Goal: Check status: Check status

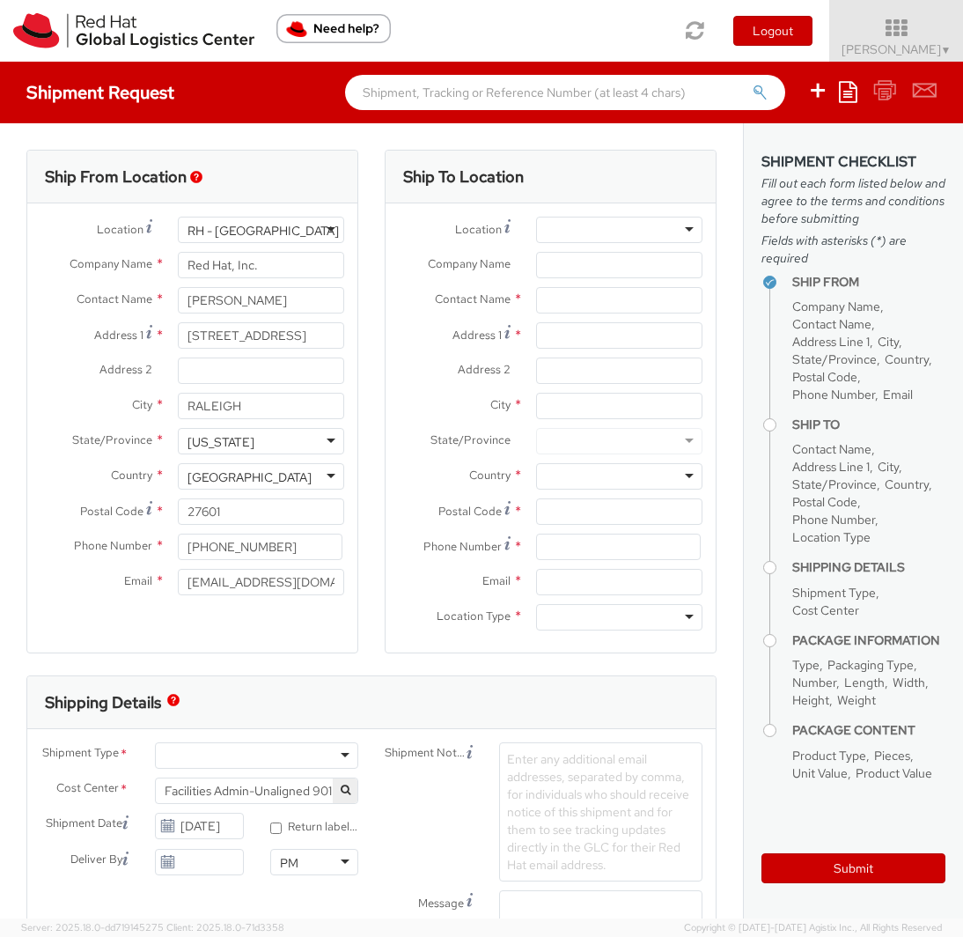
select select
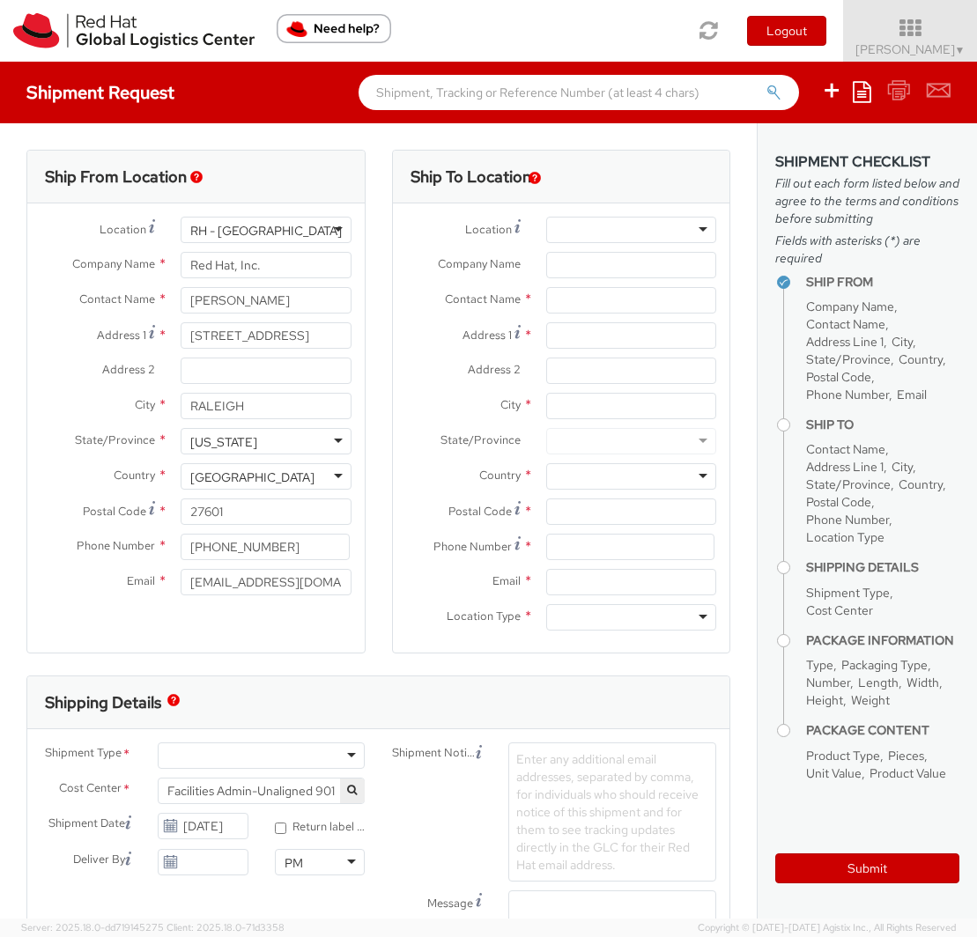
click at [358, 129] on div "Ship From Location Location * RH - Raleigh RH - Raleigh RH - Amsterdam - MSO RH…" at bounding box center [378, 938] width 756 height 1630
click at [896, 35] on icon at bounding box center [910, 28] width 154 height 25
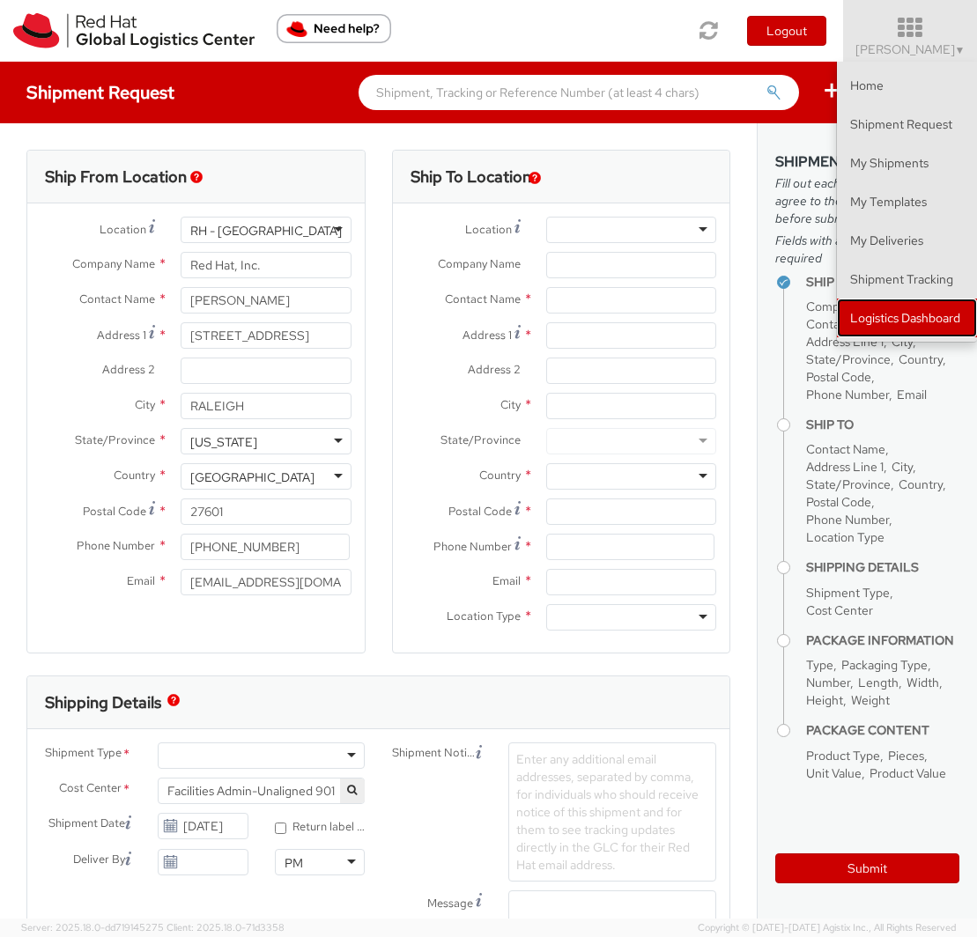
click at [903, 328] on link "Logistics Dashboard" at bounding box center [907, 318] width 140 height 39
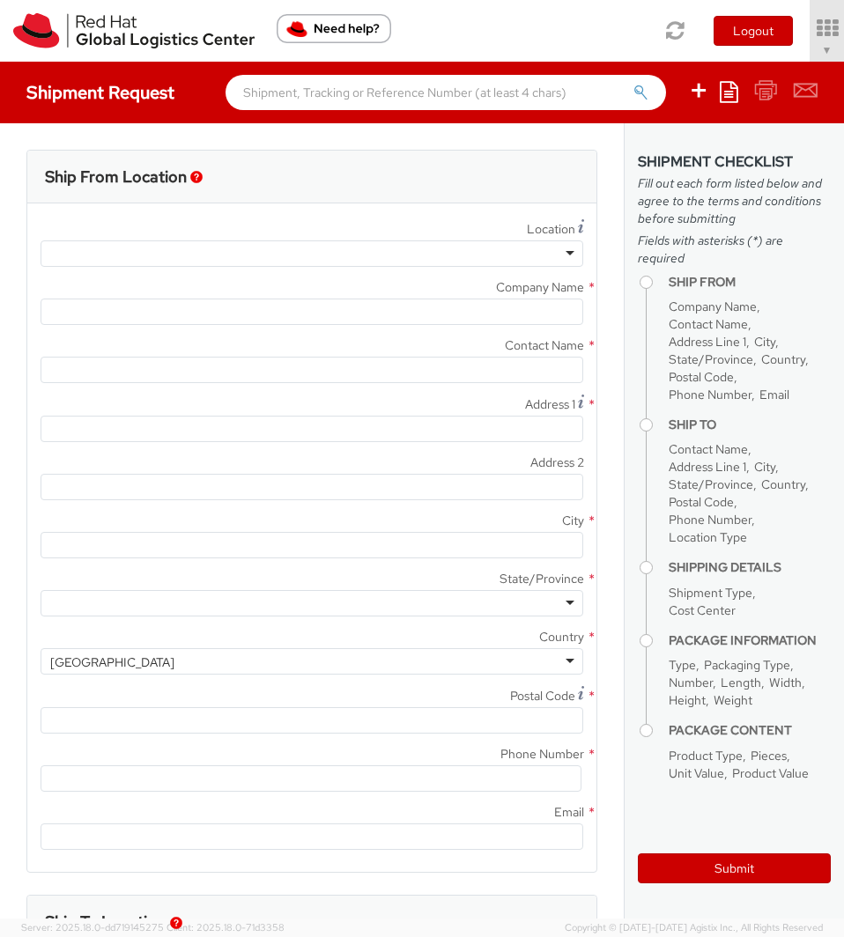
select select "901"
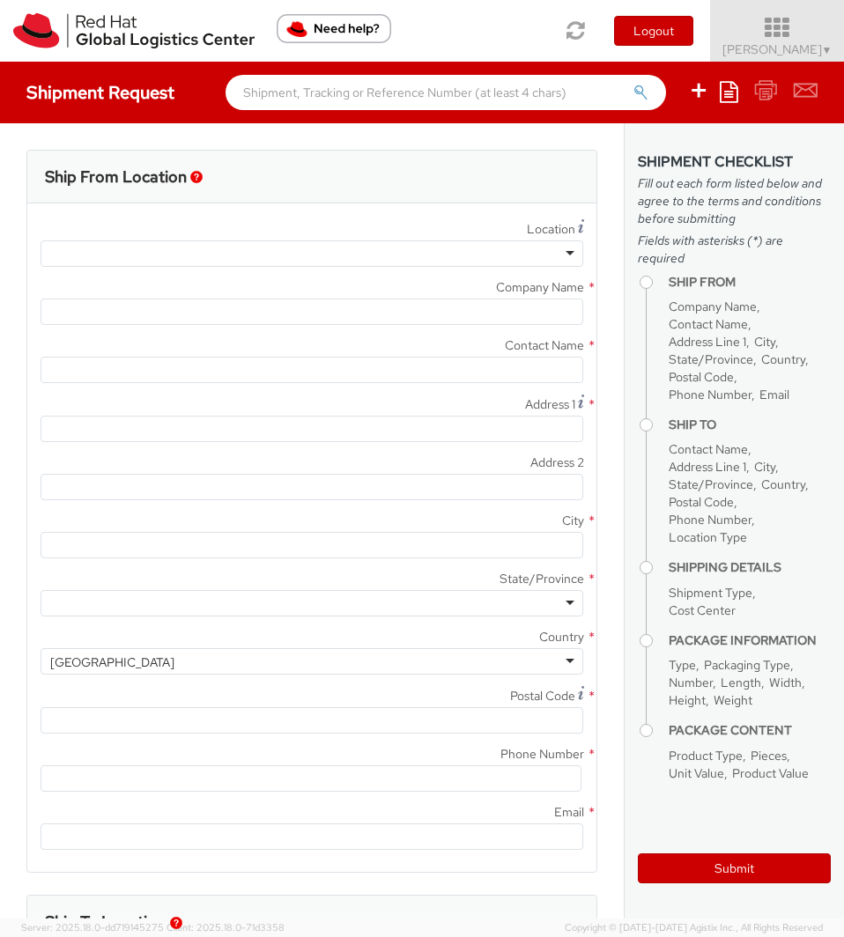
select select
click at [793, 37] on icon at bounding box center [777, 28] width 154 height 25
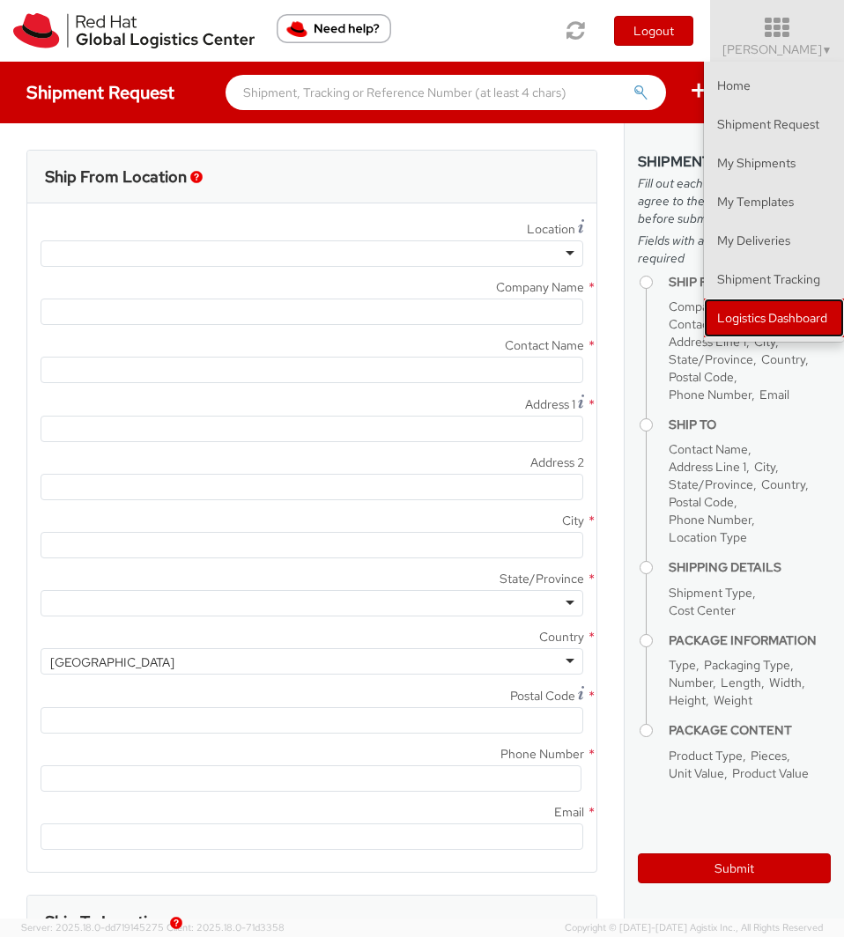
click at [771, 325] on link "Logistics Dashboard" at bounding box center [774, 318] width 140 height 39
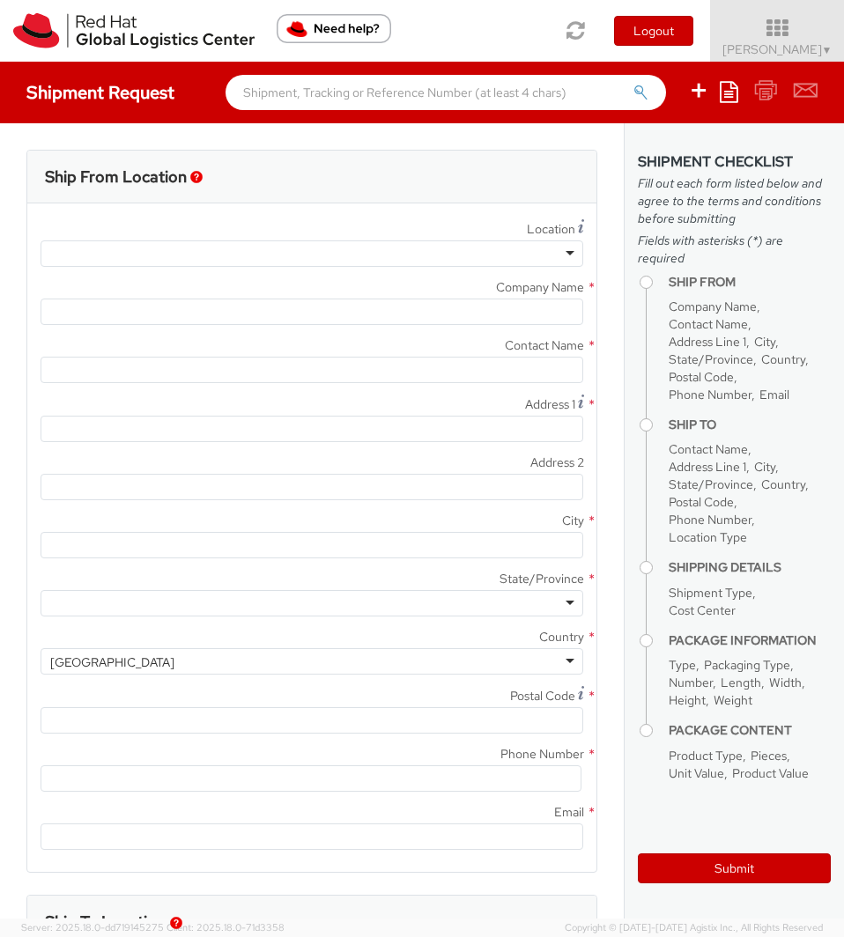
type input "Red Hat, Inc."
type input "[PERSON_NAME]"
type input "[STREET_ADDRESS]"
type input "RALEIGH"
type input "27601"
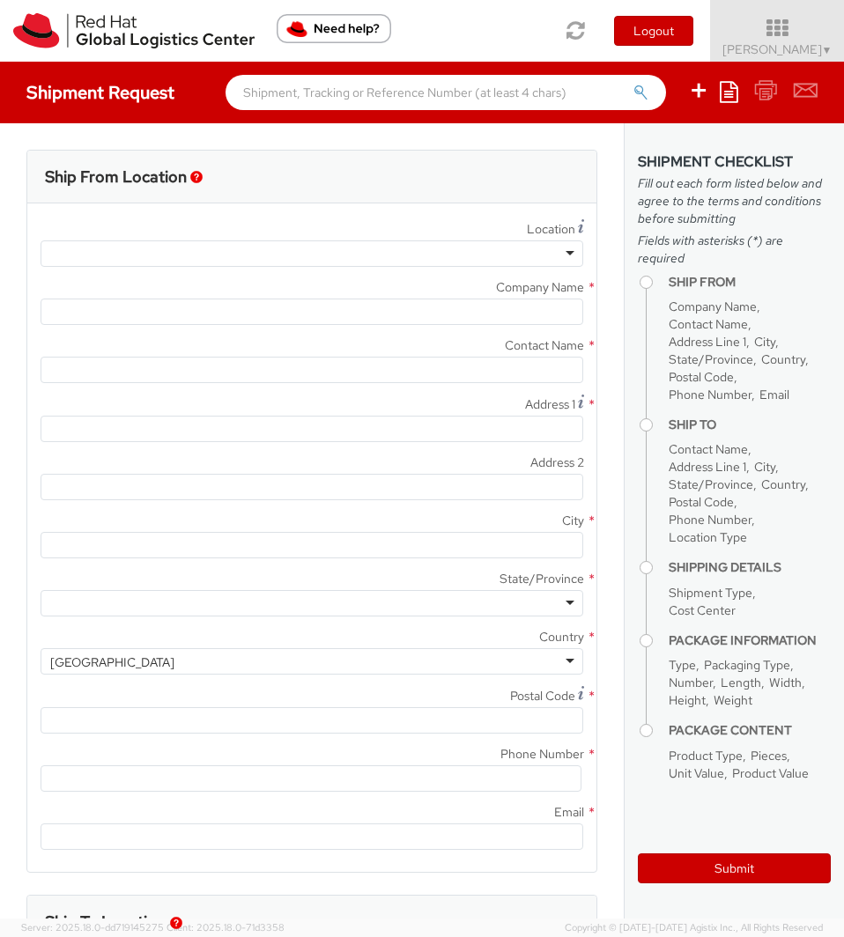
type input "[PHONE_NUMBER]"
type input "[EMAIL_ADDRESS][DOMAIN_NAME]"
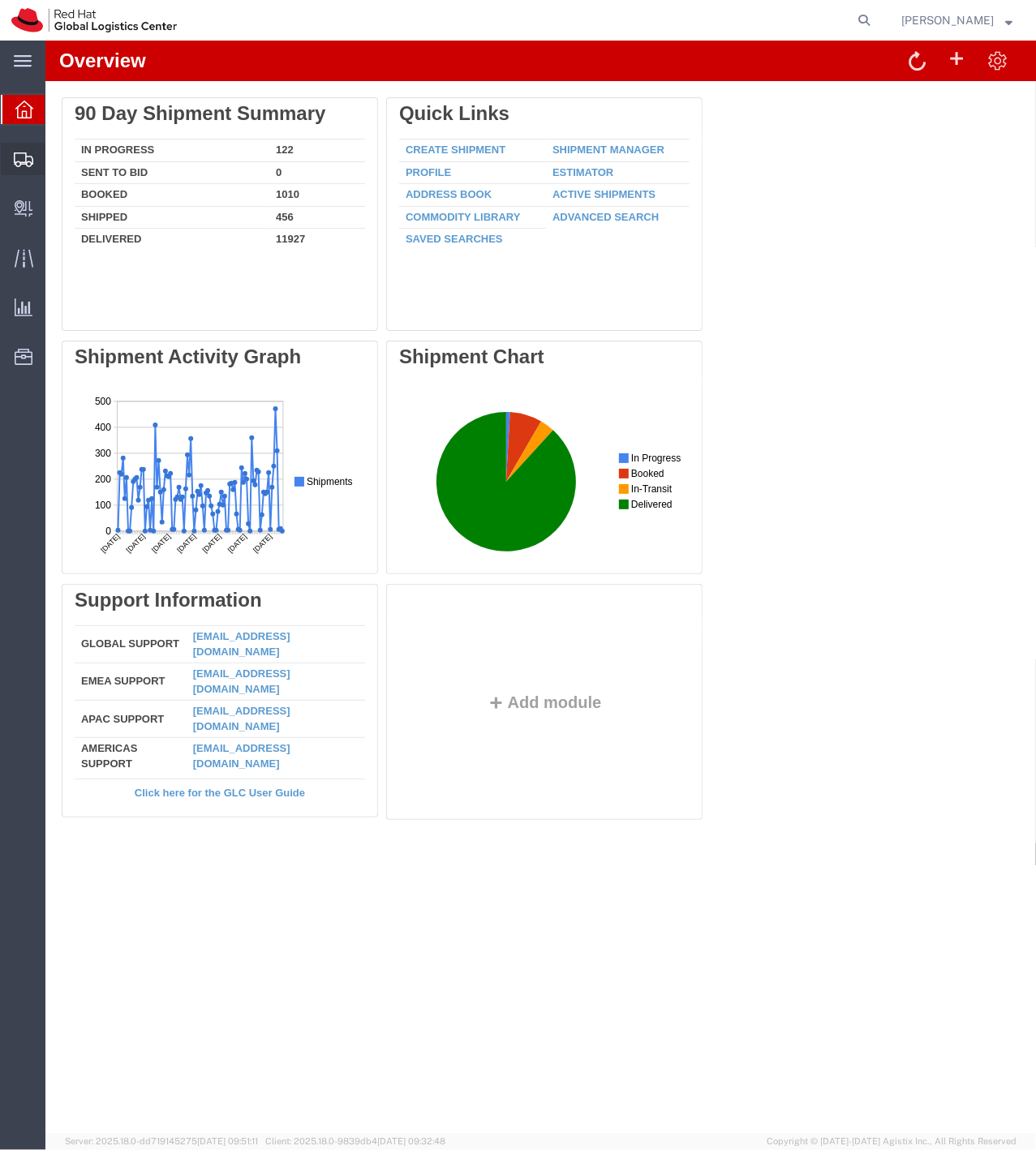
click at [0, 0] on span "Shipment Manager" at bounding box center [0, 0] width 0 height 0
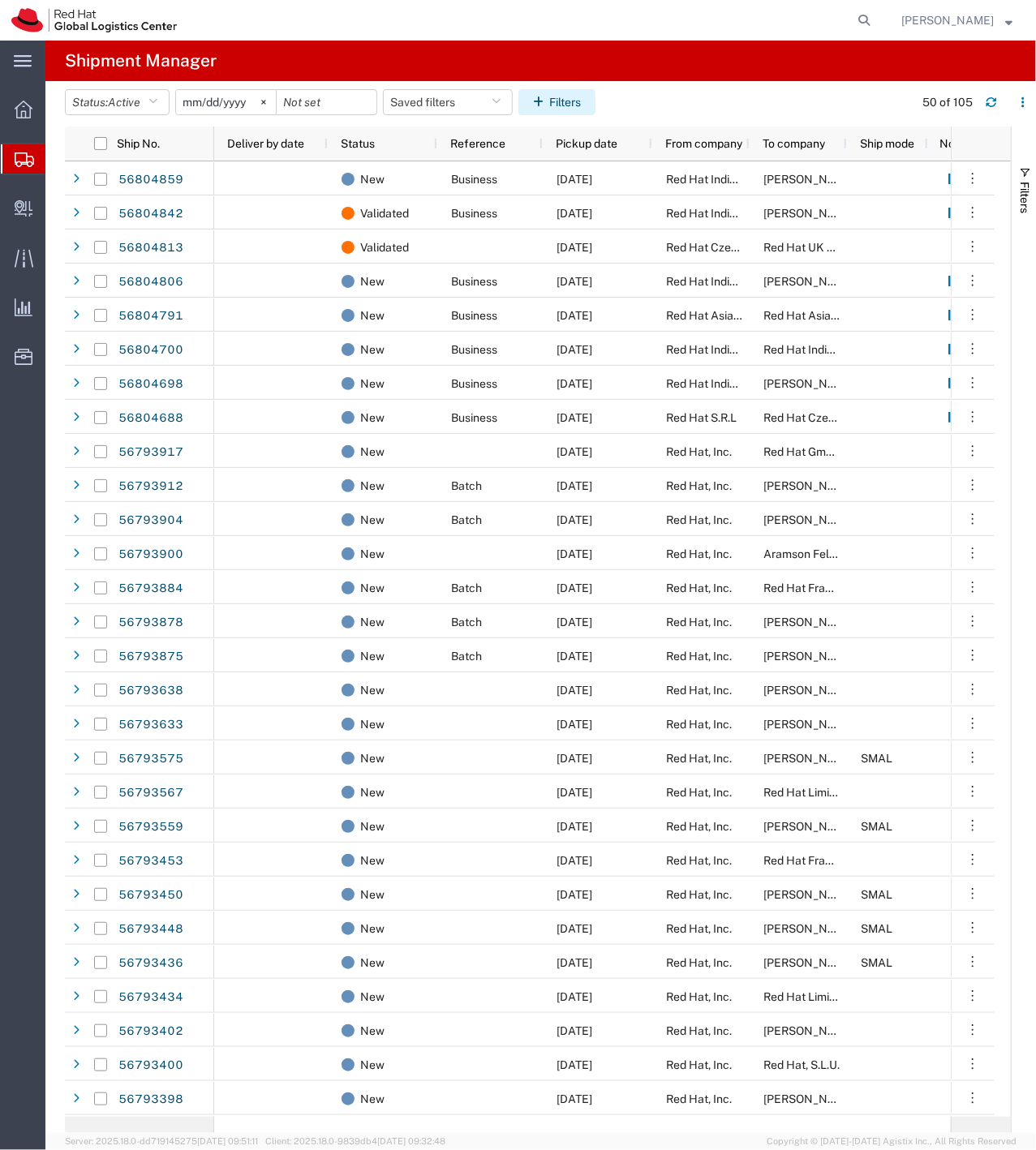
click at [549, 102] on icon "button" at bounding box center [541, 102] width 17 height 11
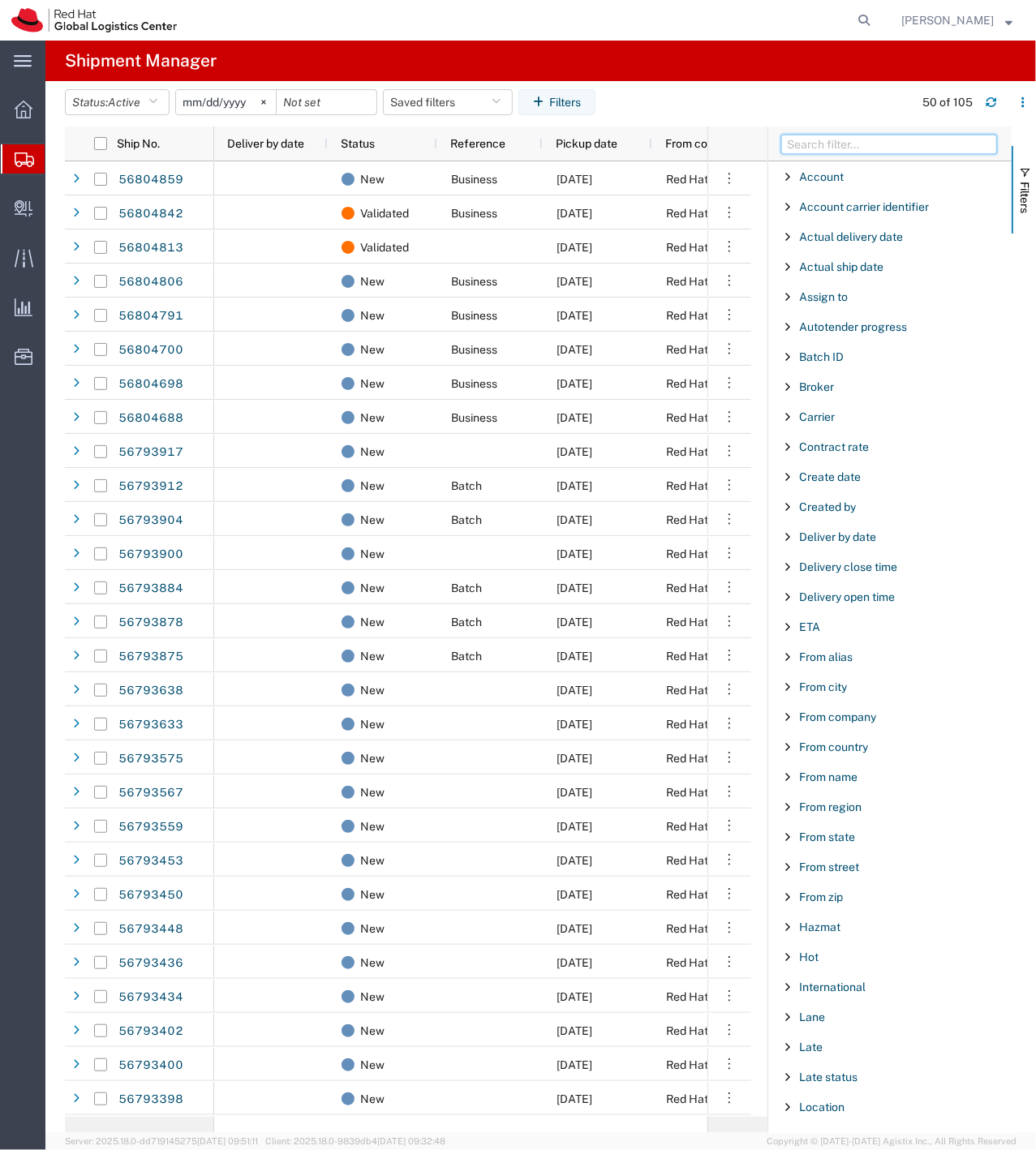
click at [815, 146] on input "Filter Columns Input" at bounding box center [889, 144] width 215 height 19
type input "ref"
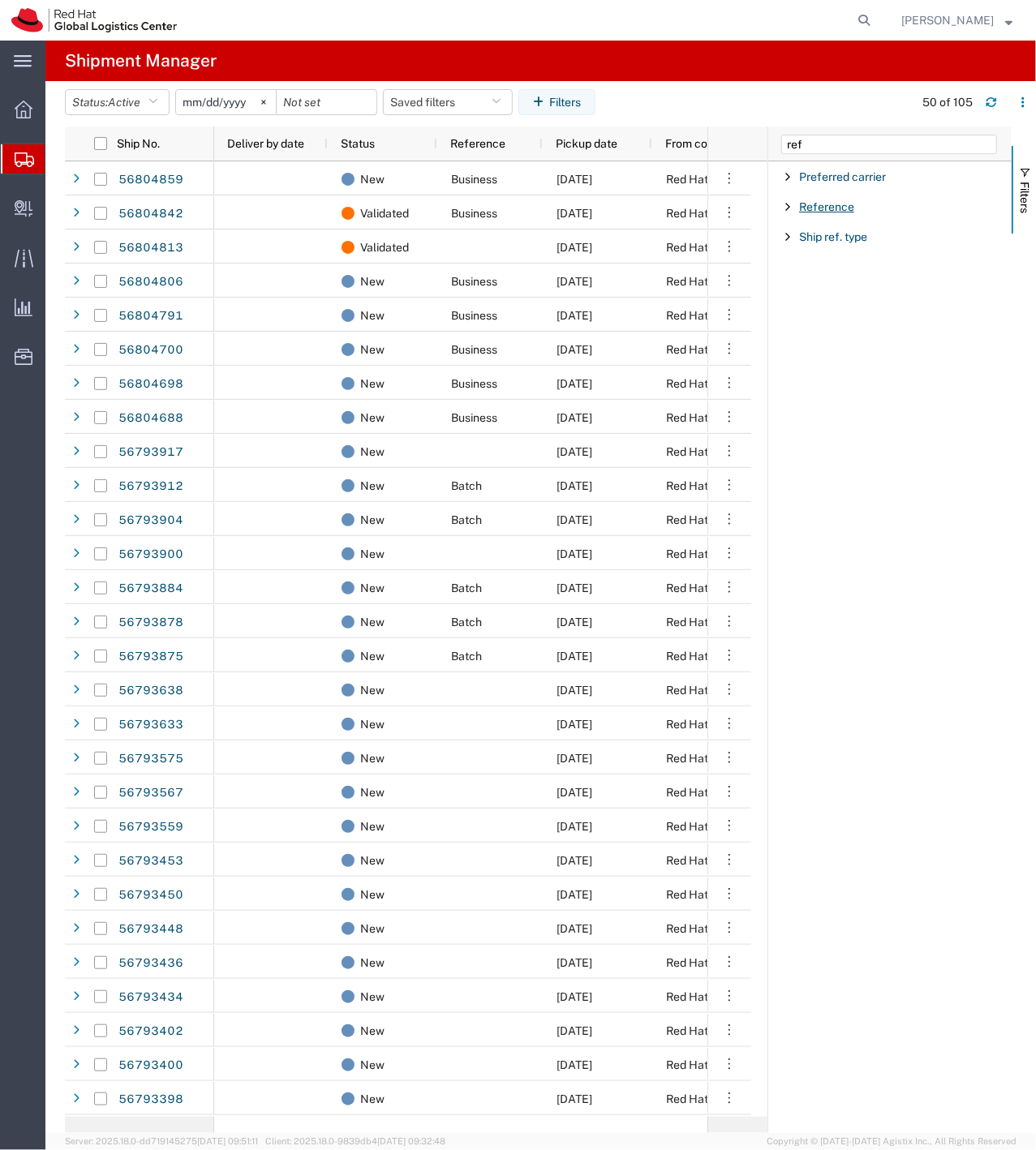
click at [819, 211] on span "Reference" at bounding box center [826, 207] width 55 height 13
type input "2860"
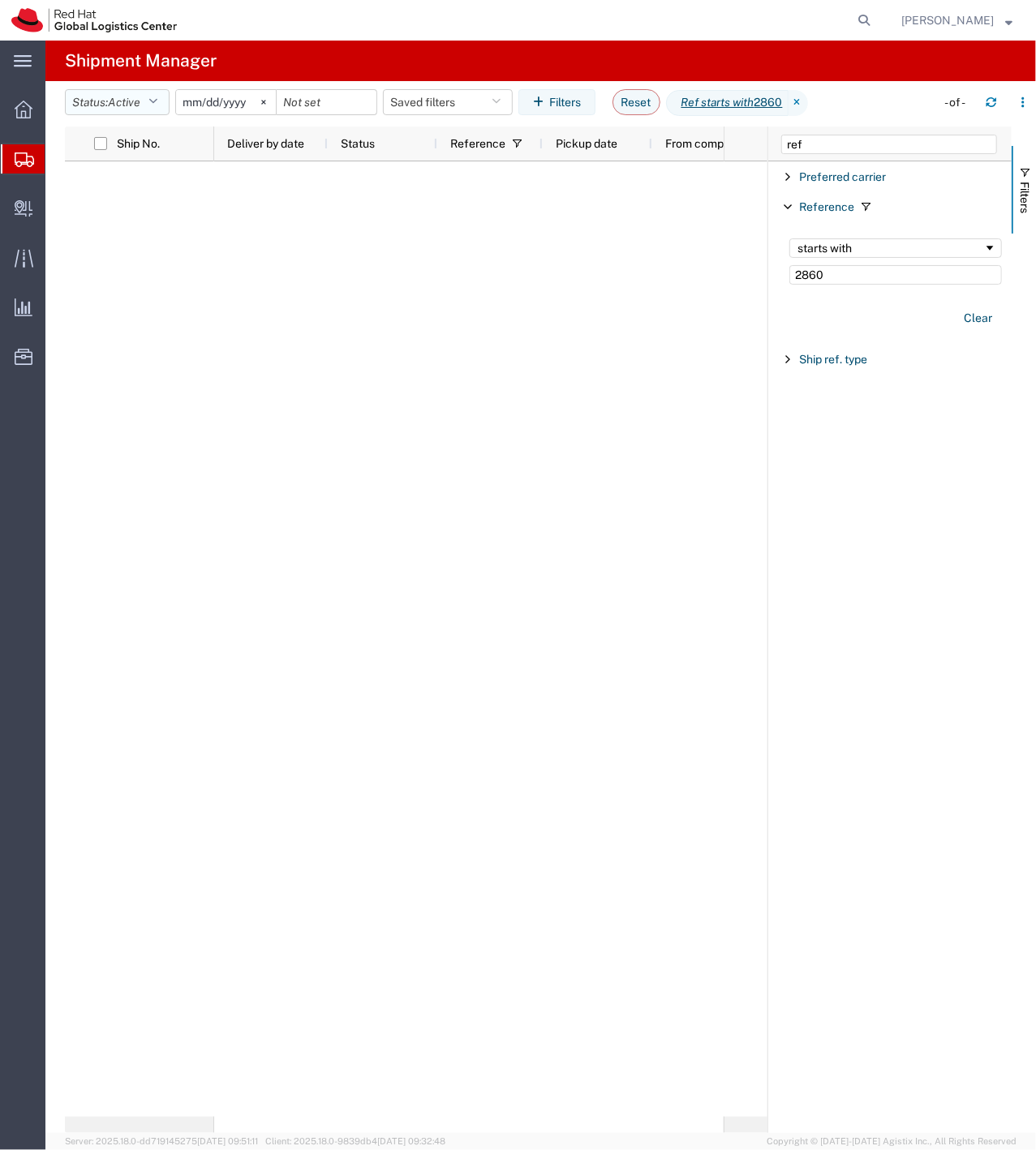
click at [157, 108] on button "Status: Active" at bounding box center [117, 102] width 105 height 26
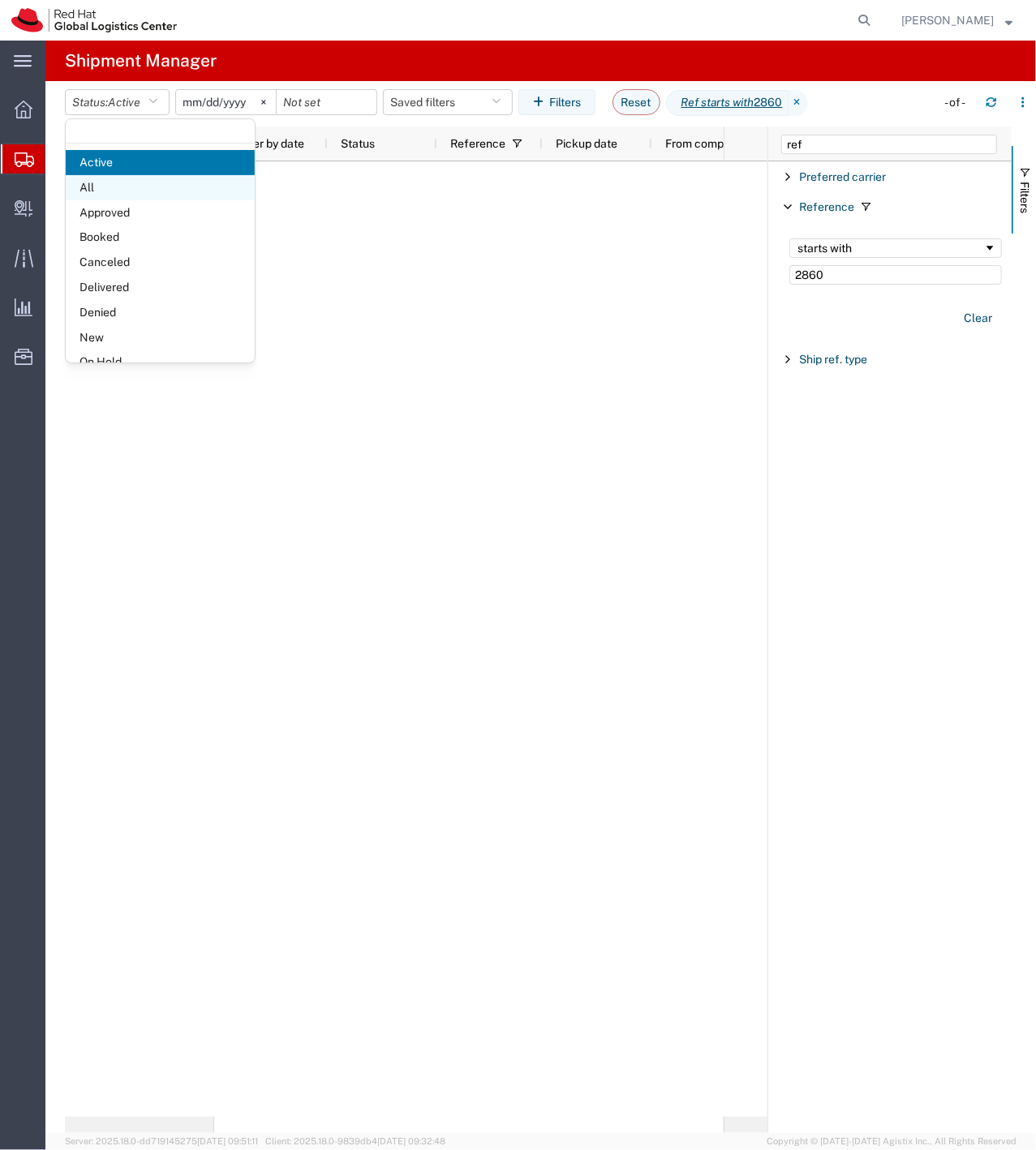
click at [154, 196] on span "All" at bounding box center [159, 187] width 189 height 25
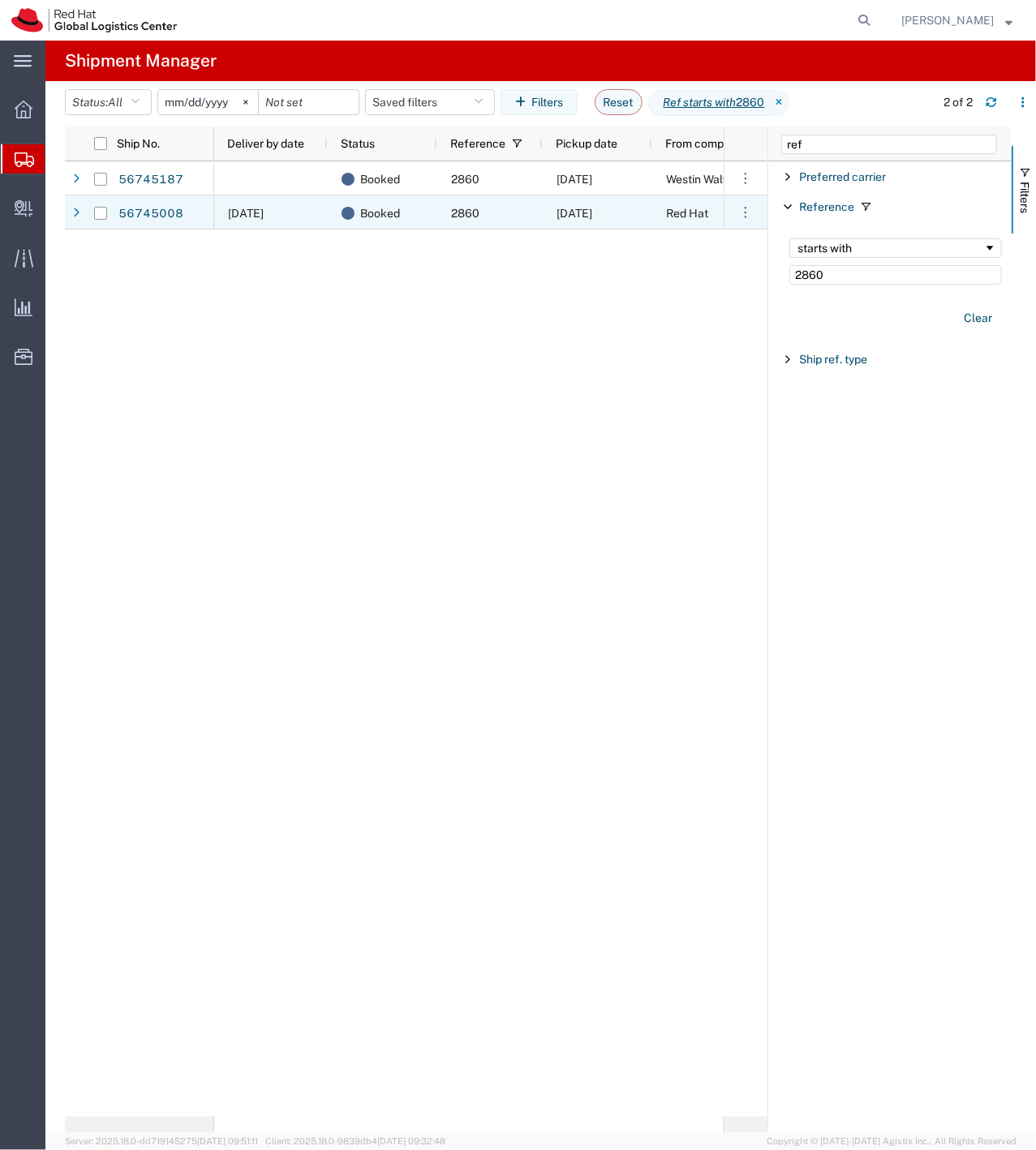
click at [438, 225] on div "2860" at bounding box center [490, 212] width 105 height 34
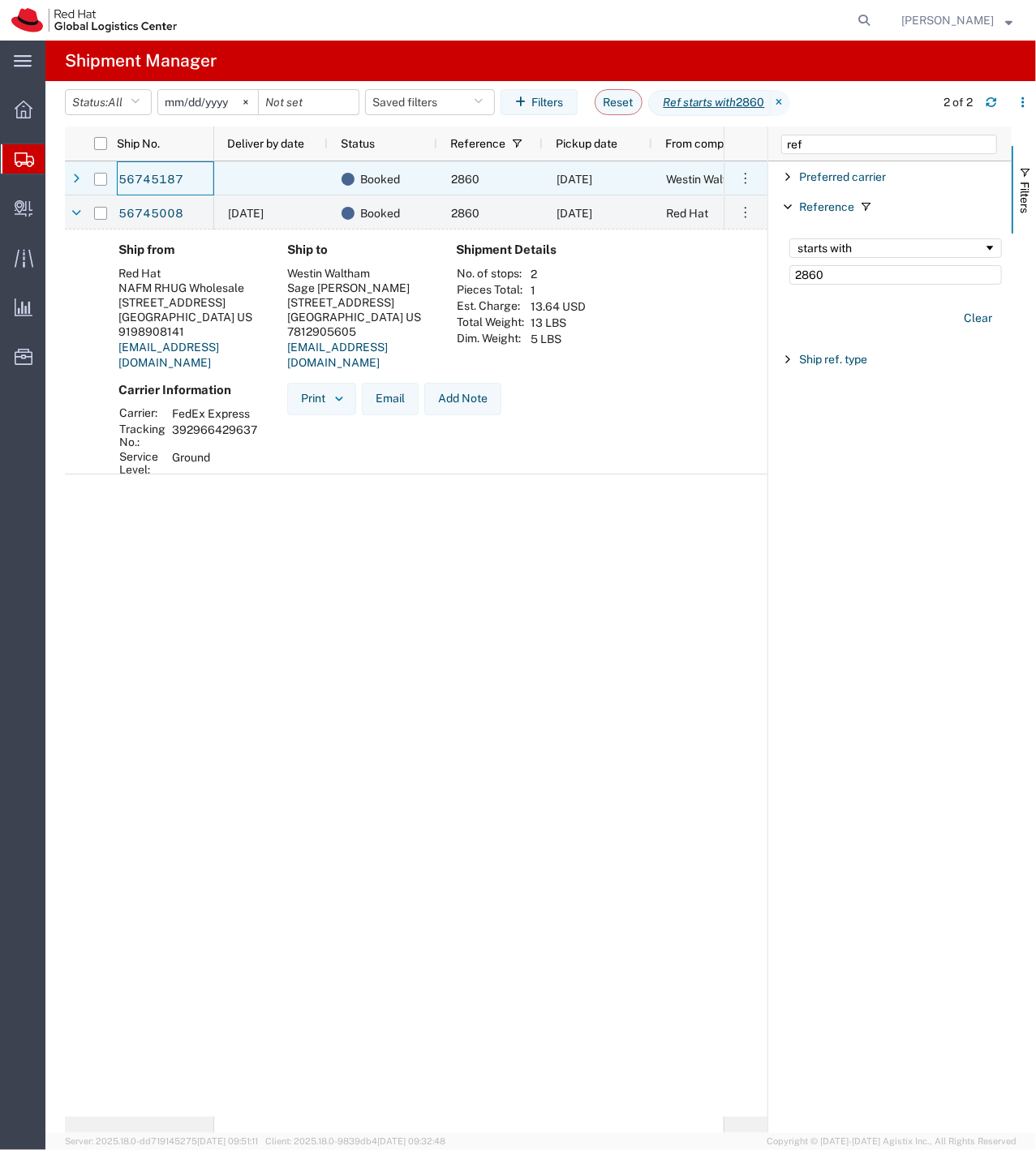
click at [203, 176] on div "56745187" at bounding box center [166, 178] width 98 height 34
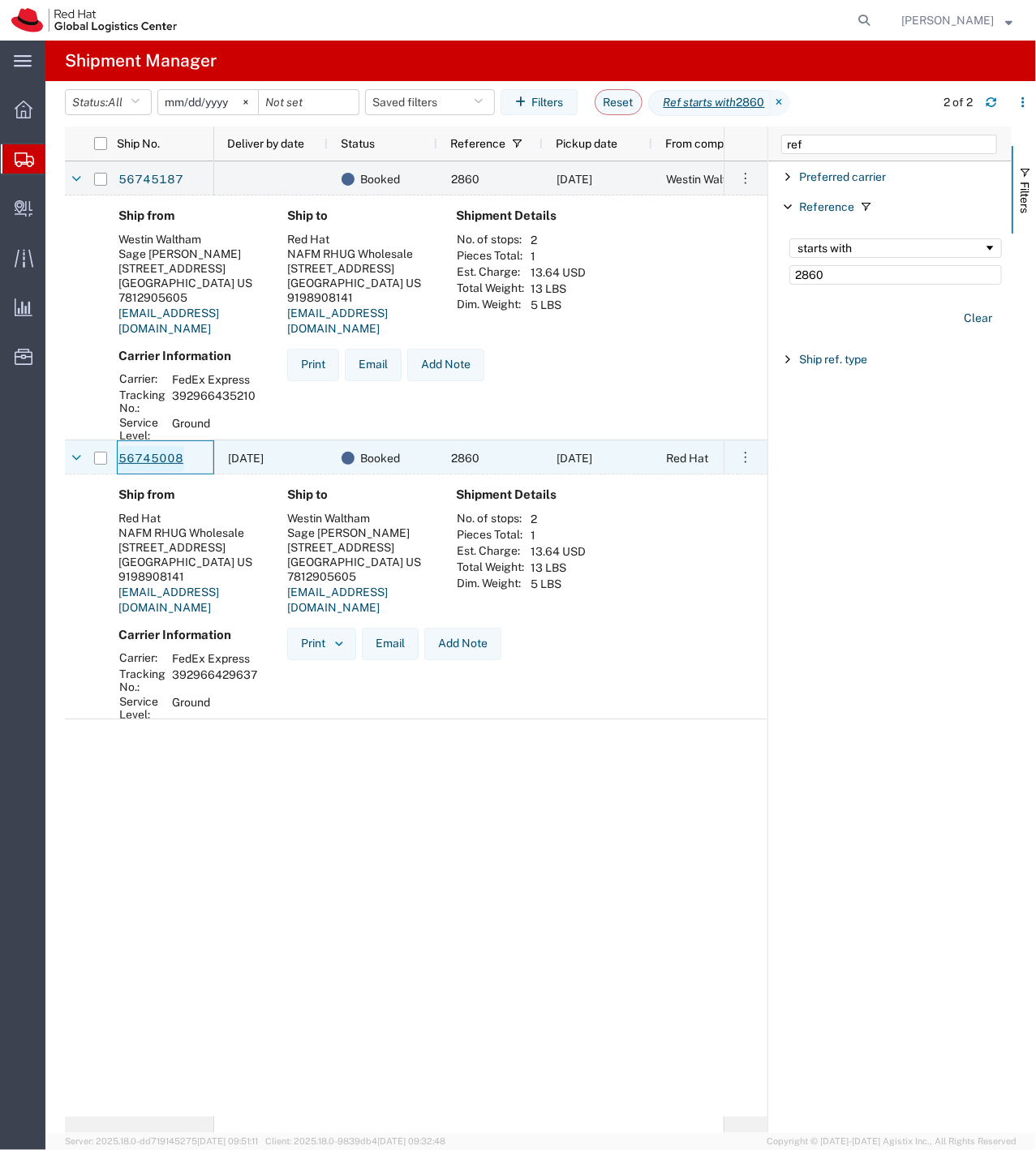
click at [140, 462] on link "56745008" at bounding box center [151, 459] width 66 height 26
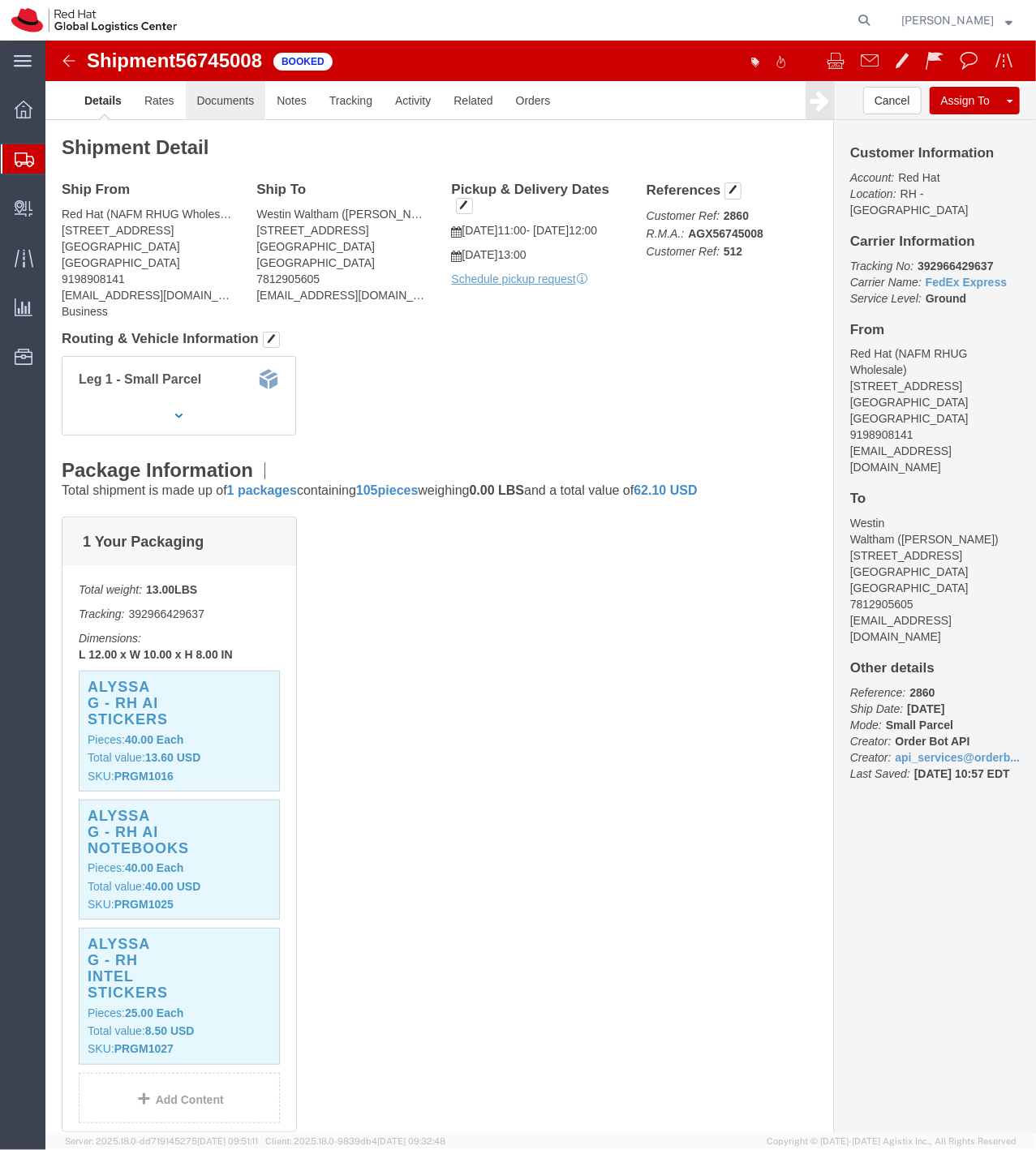
click link "Documents"
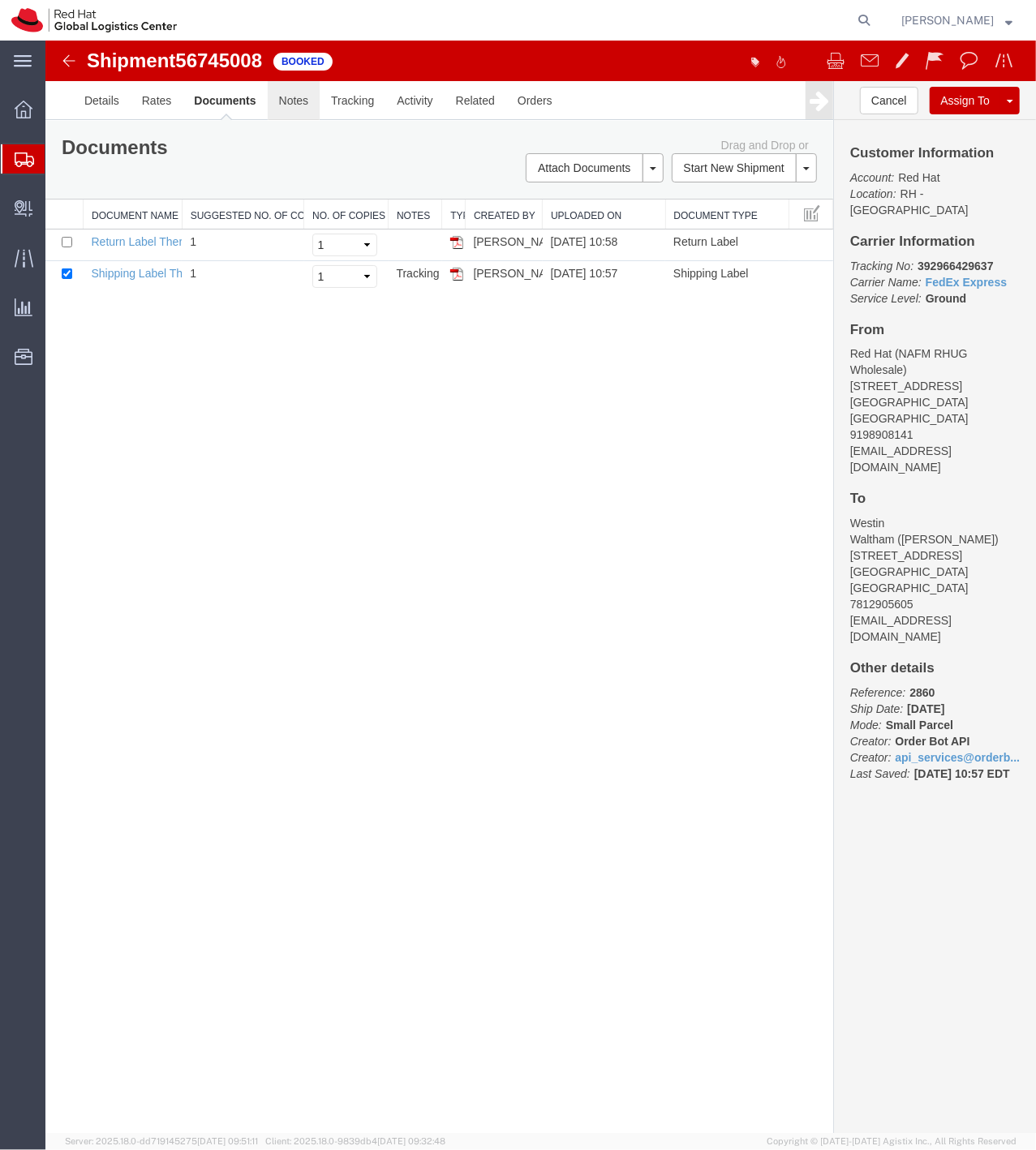
click at [278, 101] on link "Notes" at bounding box center [293, 99] width 52 height 39
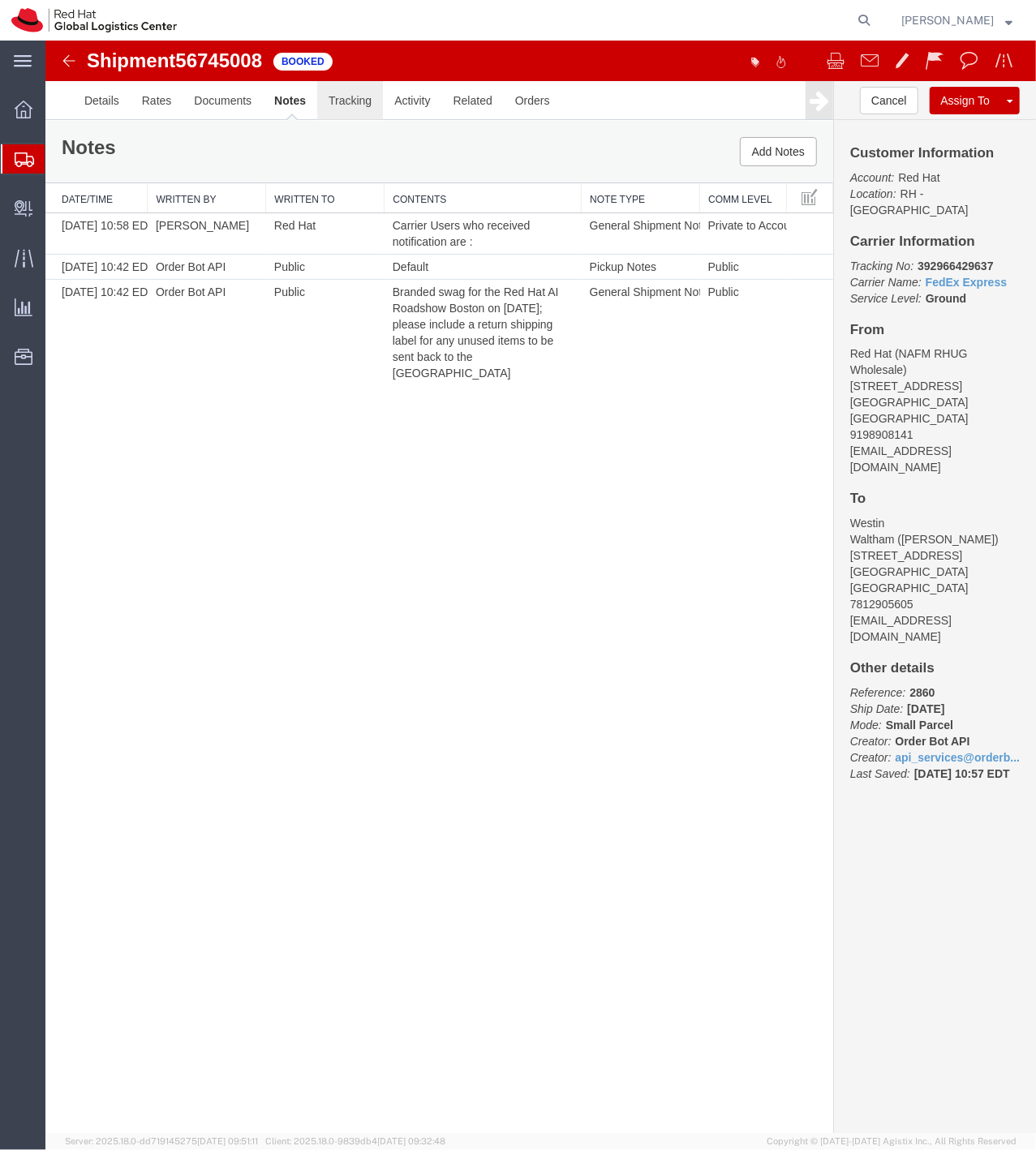
click at [340, 114] on link "Tracking" at bounding box center [348, 99] width 65 height 39
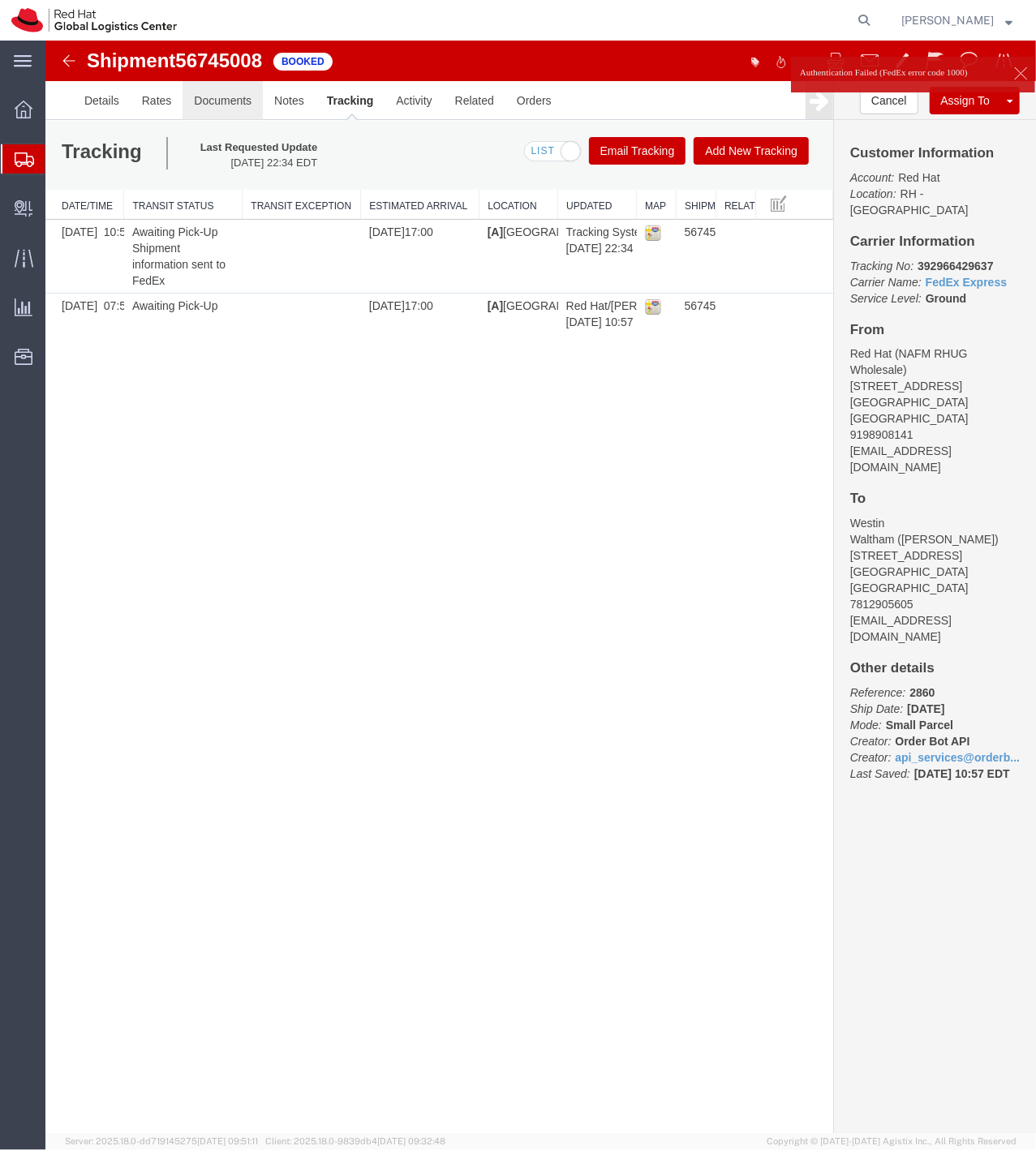
click at [221, 95] on link "Documents" at bounding box center [221, 99] width 80 height 39
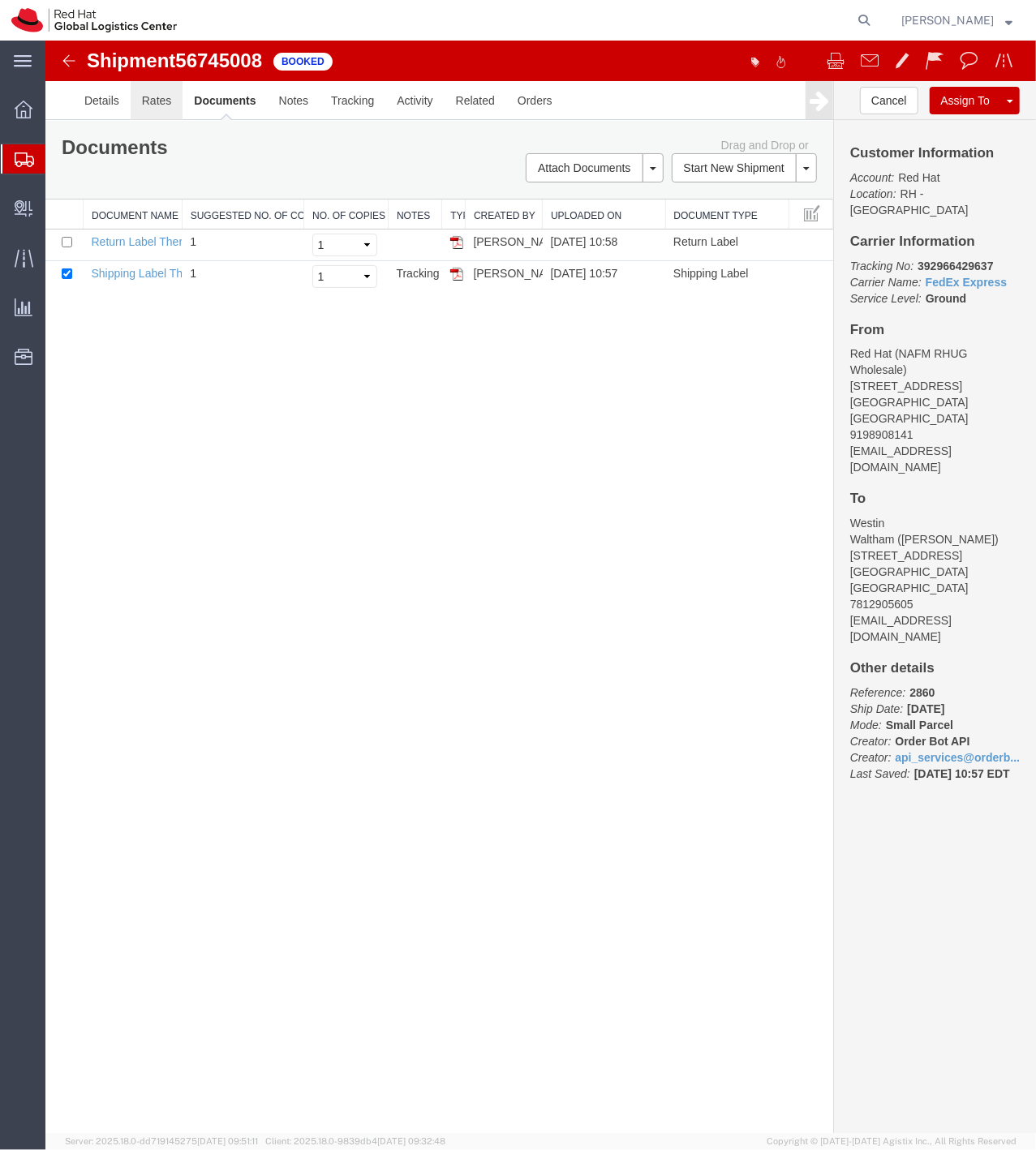
click at [153, 116] on link "Rates" at bounding box center [156, 99] width 52 height 39
